Goal: Task Accomplishment & Management: Manage account settings

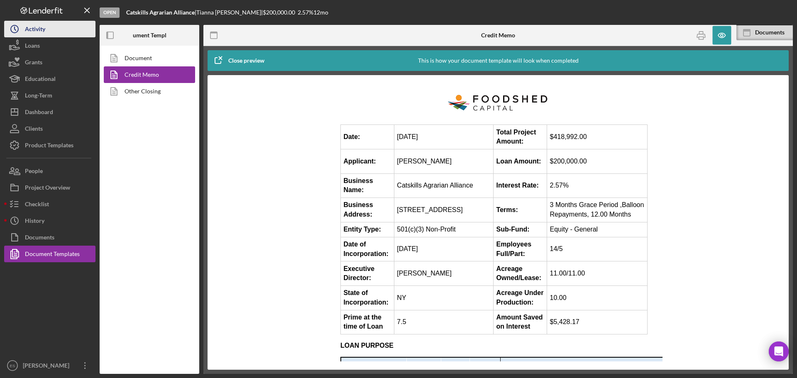
scroll to position [1518, 0]
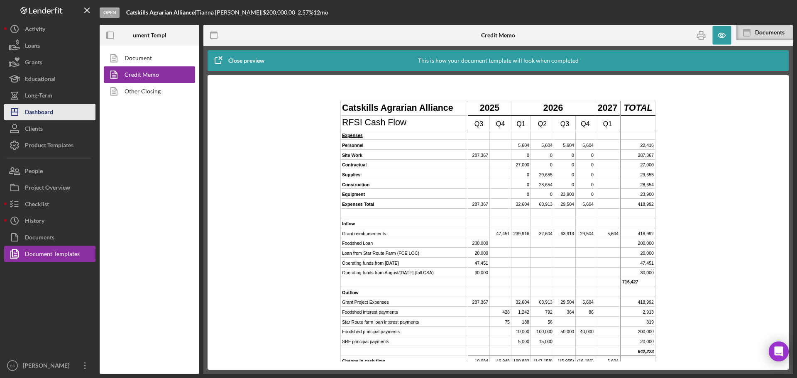
click at [42, 108] on div "Dashboard" at bounding box center [39, 113] width 28 height 19
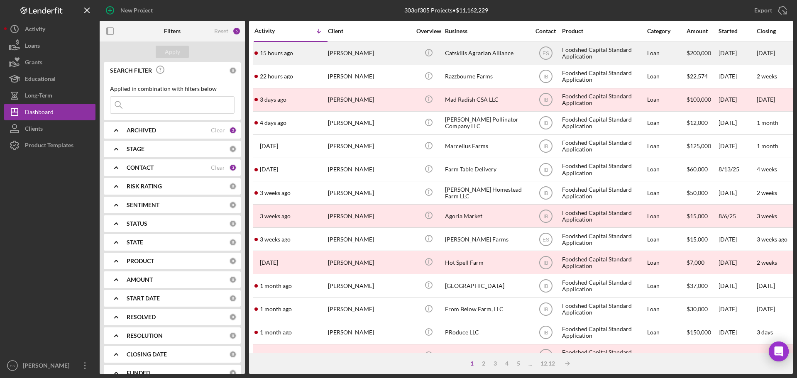
click at [463, 54] on div "Catskills Agrarian Alliance" at bounding box center [486, 53] width 83 height 22
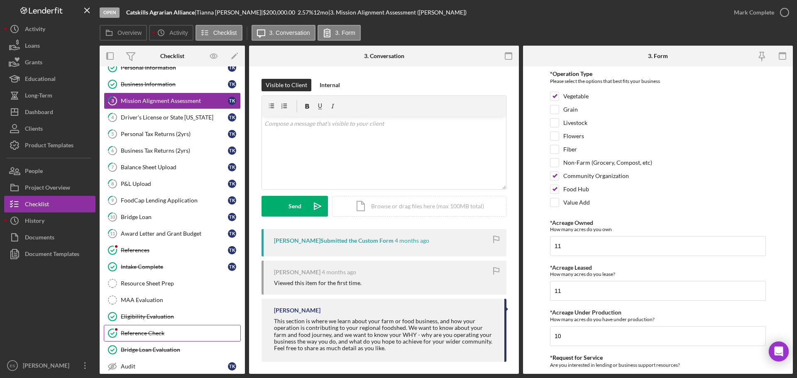
scroll to position [75, 0]
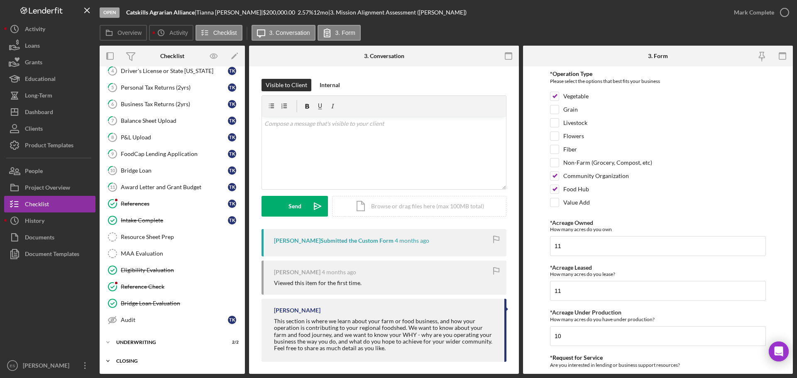
click at [129, 359] on div "Closing" at bounding box center [175, 360] width 118 height 5
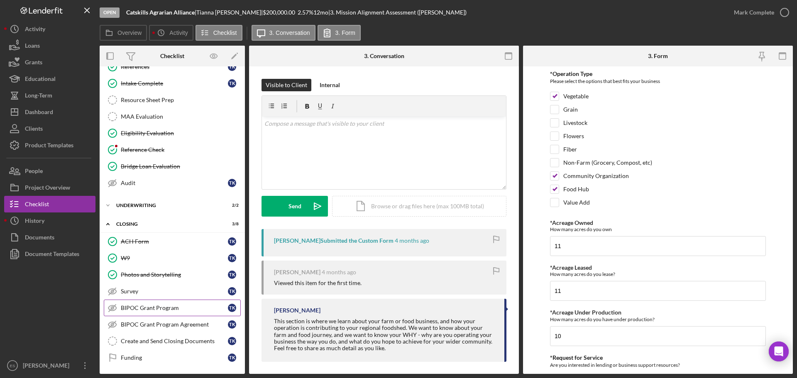
scroll to position [212, 0]
click at [151, 343] on div "Create and Send Closing Documents" at bounding box center [174, 340] width 107 height 7
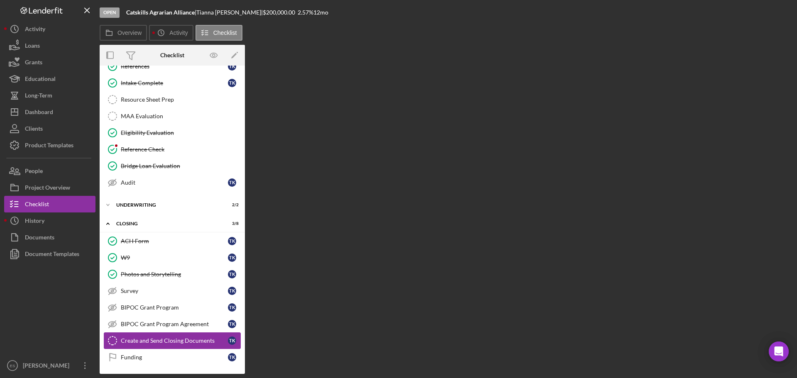
scroll to position [211, 0]
click at [149, 289] on div "Survey" at bounding box center [174, 291] width 107 height 7
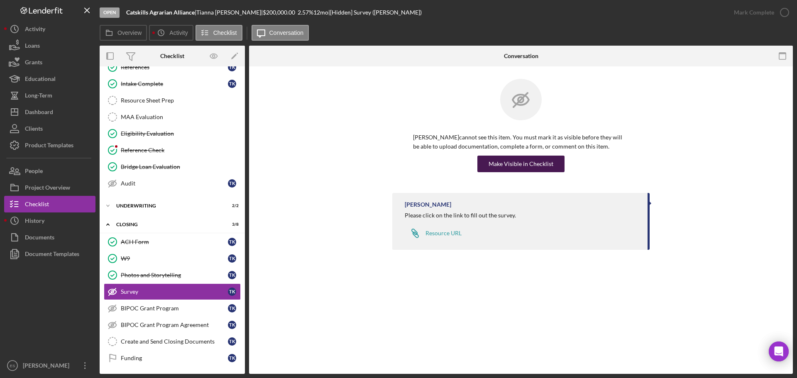
click at [515, 163] on div "Make Visible in Checklist" at bounding box center [520, 164] width 65 height 17
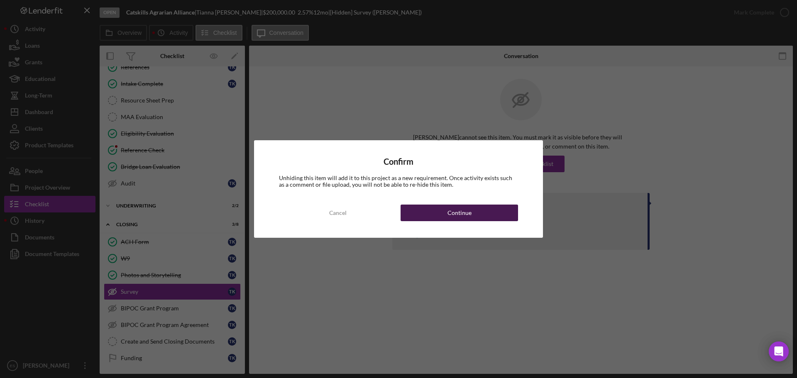
click at [455, 215] on div "Continue" at bounding box center [459, 213] width 24 height 17
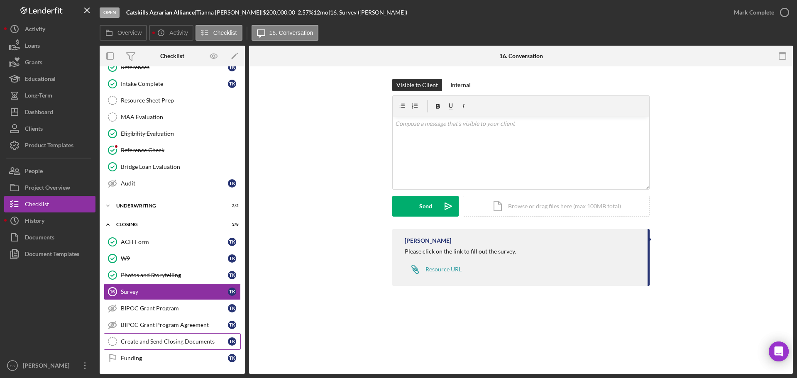
click at [158, 339] on div "Create and Send Closing Documents" at bounding box center [174, 341] width 107 height 7
